Goal: Task Accomplishment & Management: Manage account settings

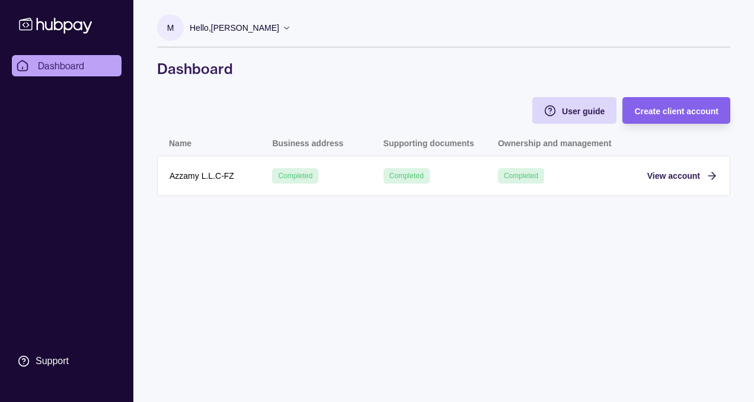
click at [241, 33] on p "Hello, Meryl Tuballa Zafra" at bounding box center [234, 27] width 89 height 13
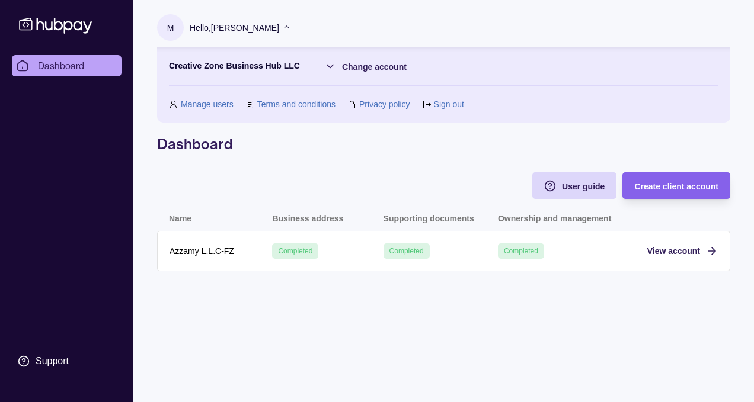
click at [204, 105] on link "Manage users" at bounding box center [207, 104] width 53 height 13
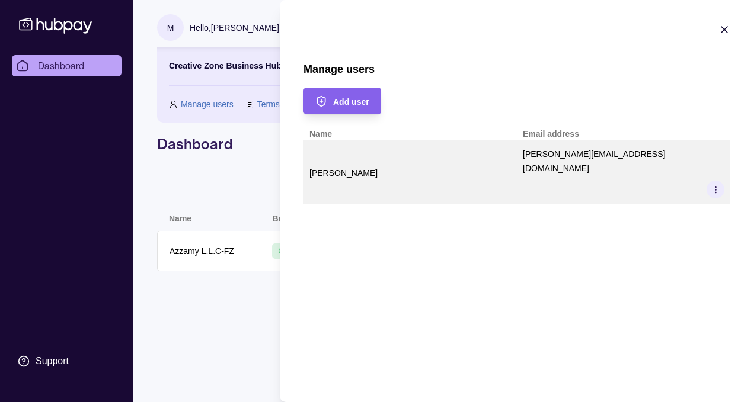
click at [715, 185] on icon at bounding box center [715, 189] width 9 height 9
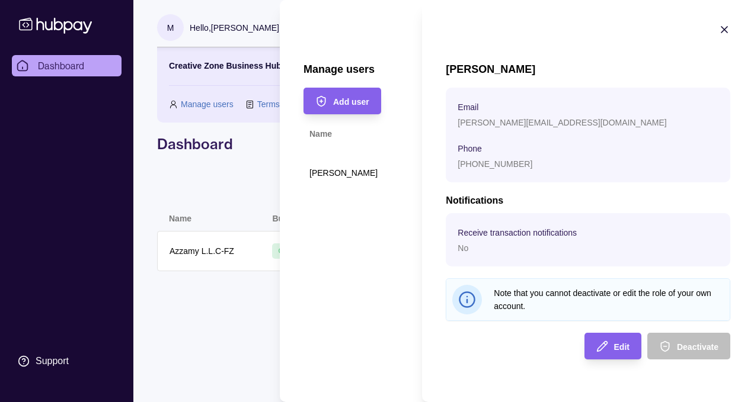
click at [725, 31] on icon "button" at bounding box center [724, 30] width 6 height 6
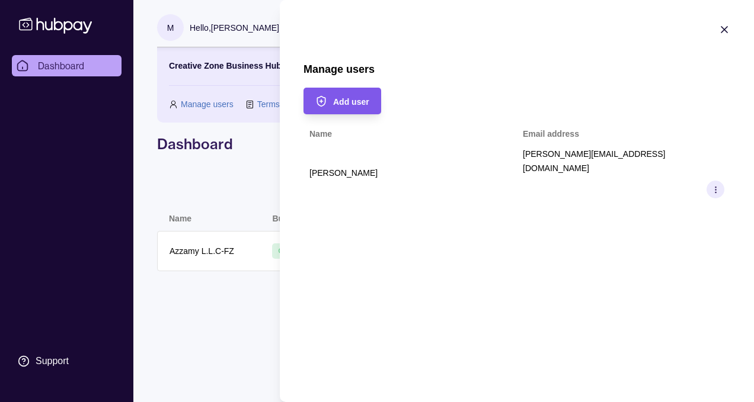
click at [352, 108] on div "Add user" at bounding box center [333, 101] width 72 height 27
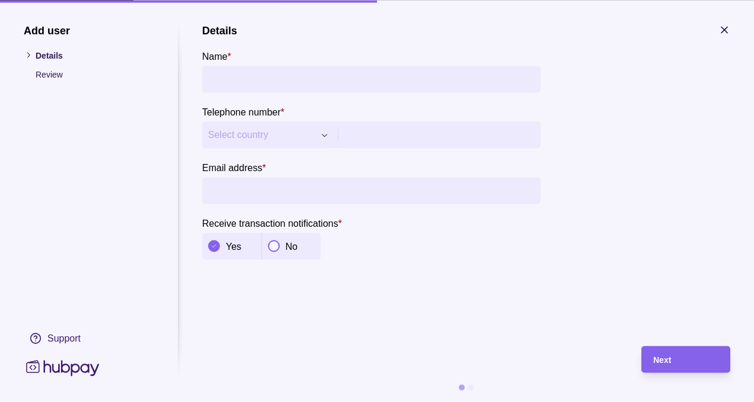
click at [320, 80] on input "Name *" at bounding box center [371, 79] width 326 height 27
click at [276, 258] on div "No" at bounding box center [291, 246] width 59 height 27
click at [54, 47] on div "Add user Details Review Support" at bounding box center [89, 201] width 130 height 355
click at [29, 22] on section "**********" at bounding box center [377, 201] width 754 height 402
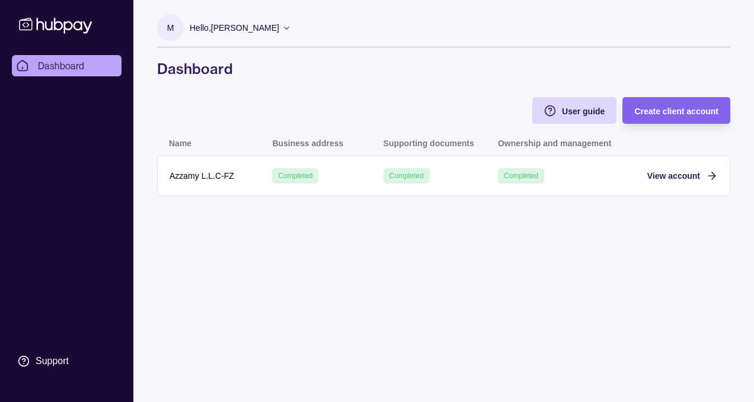
click at [217, 179] on p "Azzamy L.L.C-FZ" at bounding box center [201, 175] width 65 height 13
click at [688, 179] on span "View account" at bounding box center [673, 175] width 53 height 9
